Goal: Find specific page/section: Find specific page/section

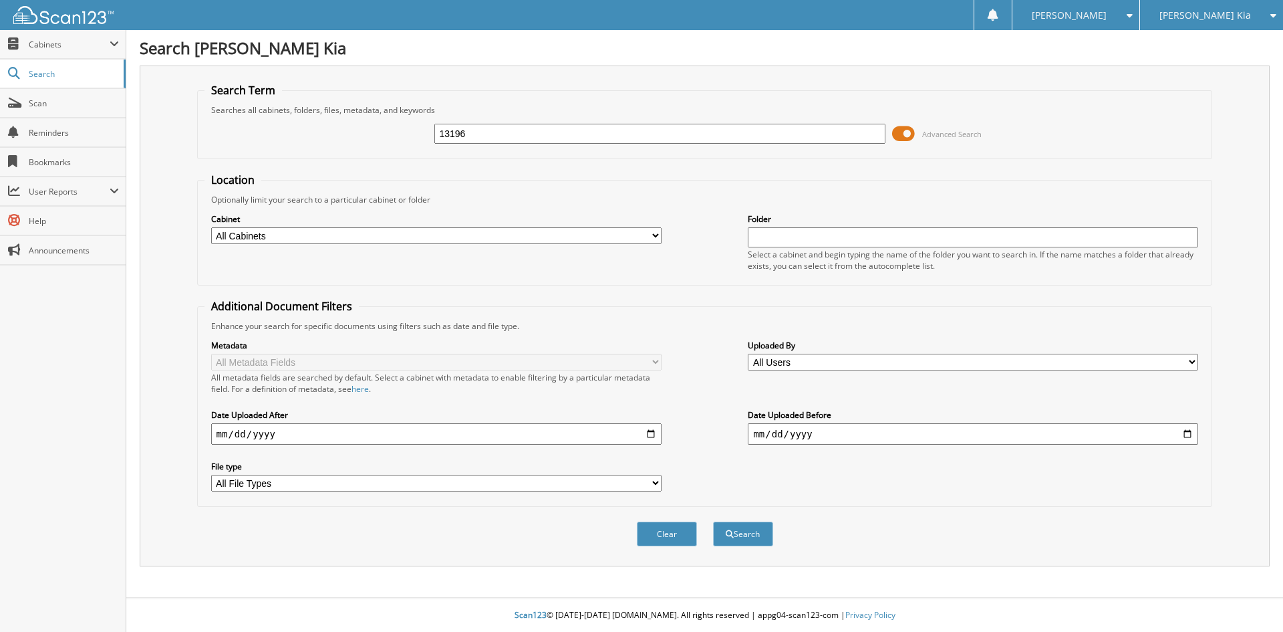
type input "13196"
click at [713, 521] on button "Search" at bounding box center [743, 533] width 60 height 25
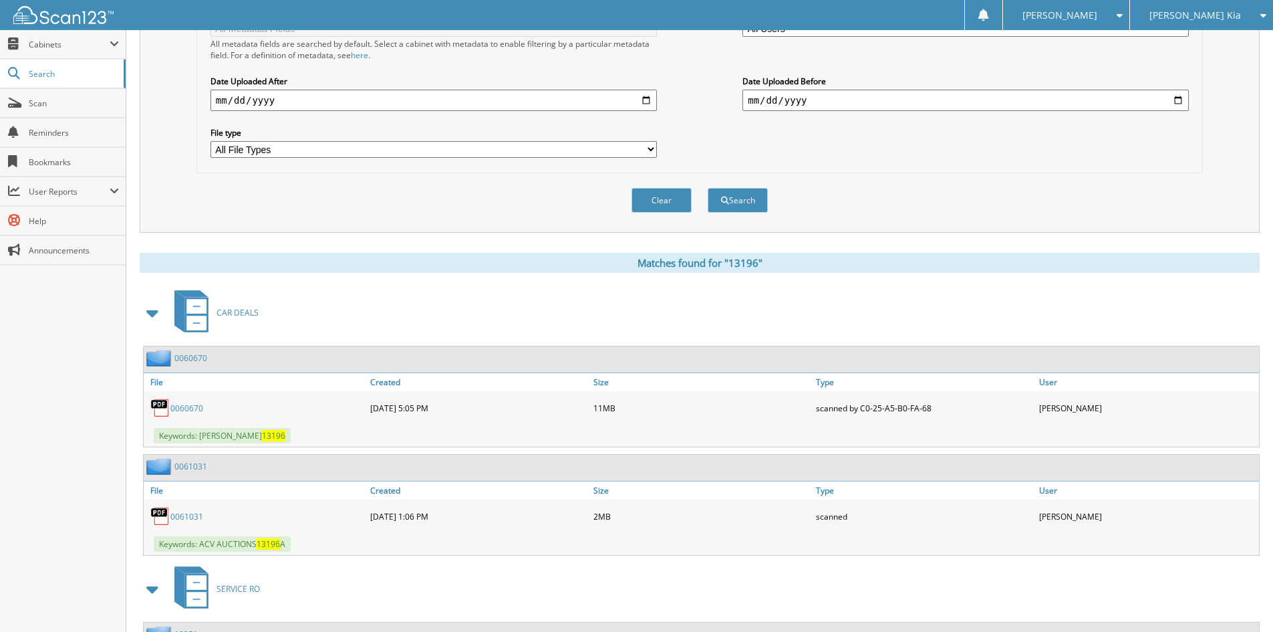
scroll to position [334, 0]
click at [195, 357] on link "0060670" at bounding box center [190, 357] width 33 height 11
